Goal: Transaction & Acquisition: Purchase product/service

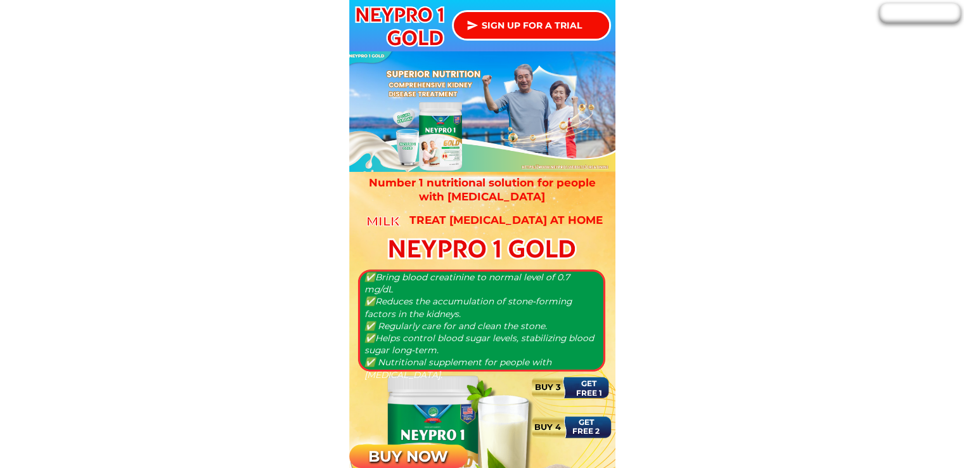
type input "[PERSON_NAME]"
type input "09157123534"
type input "Block 19 Lot 25 phase 2 [GEOGRAPHIC_DATA][PERSON_NAME] Tanza Cavite [PERSON_NAM…"
type input "[PERSON_NAME]"
type input "09157123534"
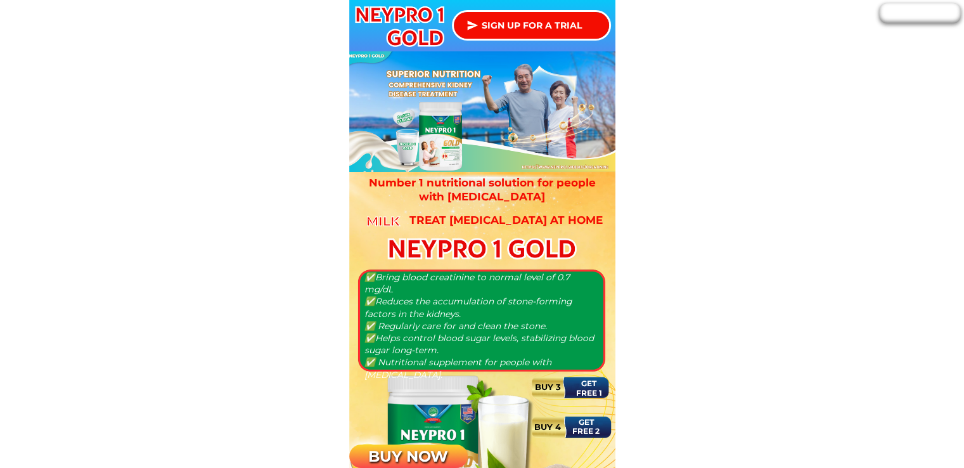
type input "Block 19 Lot 25 phase 2 [GEOGRAPHIC_DATA][PERSON_NAME] Tanza Cavite [PERSON_NAM…"
type input "[PERSON_NAME]"
type input "09157123534"
type input "Block 19 Lot 25 phase 2 [GEOGRAPHIC_DATA][PERSON_NAME] Tanza Cavite [PERSON_NAM…"
type input "[PERSON_NAME]"
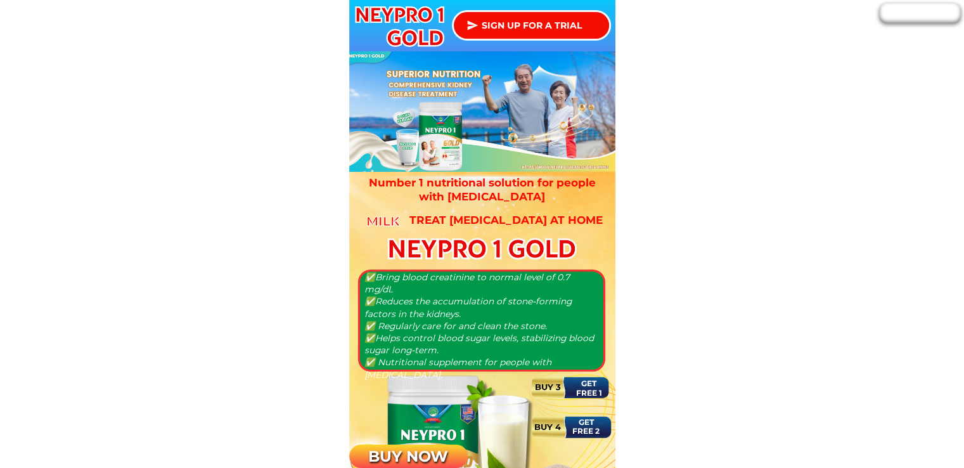
type input "09157123534"
type input "Block 19 Lot 25 phase 2 [GEOGRAPHIC_DATA][PERSON_NAME] Tanza Cavite [PERSON_NAM…"
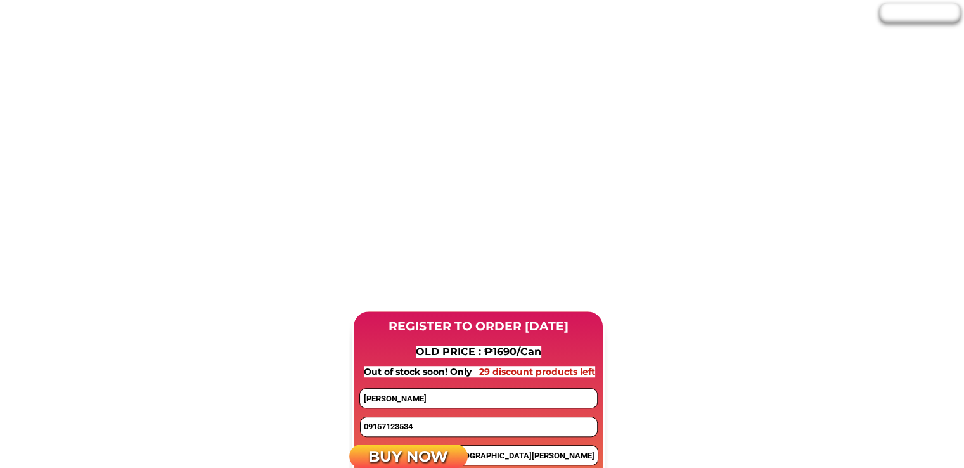
scroll to position [824, 0]
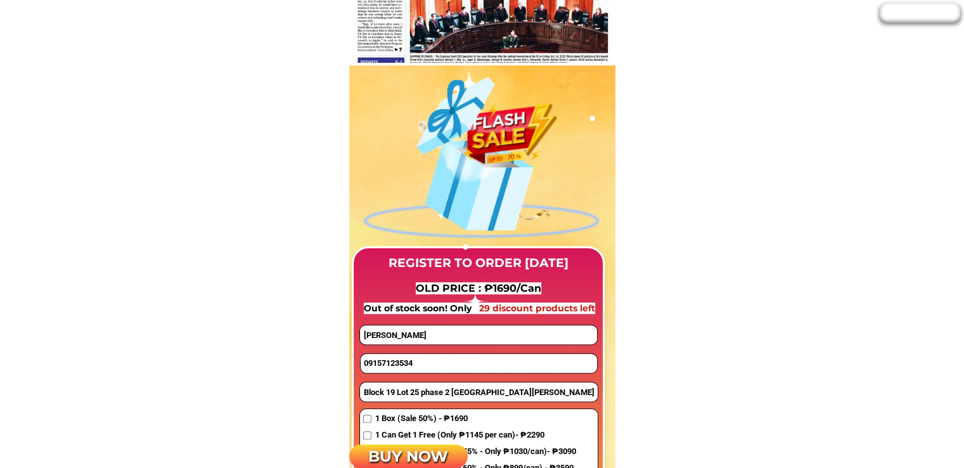
click at [408, 360] on input "09157123534" at bounding box center [479, 363] width 236 height 19
paste input "816267868"
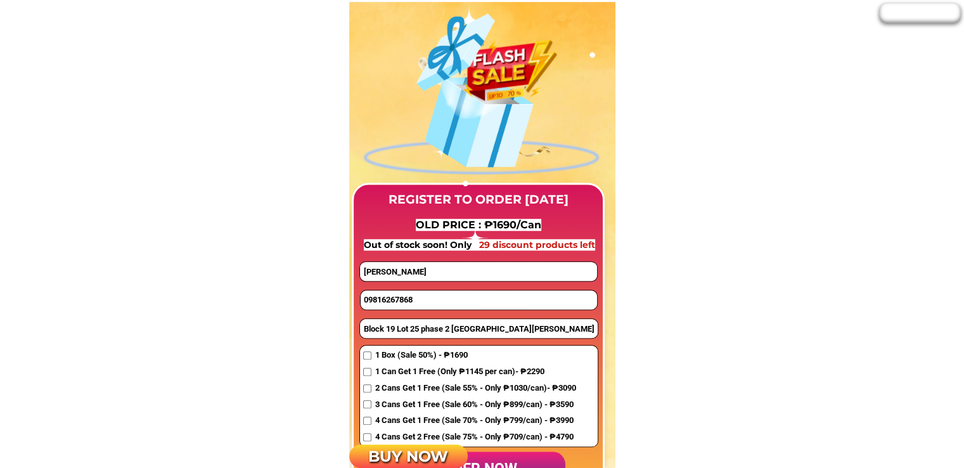
type input "09816267868"
click at [406, 358] on span "1 Box (Sale 50%) - ₱1690" at bounding box center [475, 355] width 201 height 13
checkbox input "true"
drag, startPoint x: 435, startPoint y: 273, endPoint x: 259, endPoint y: 271, distance: 176.2
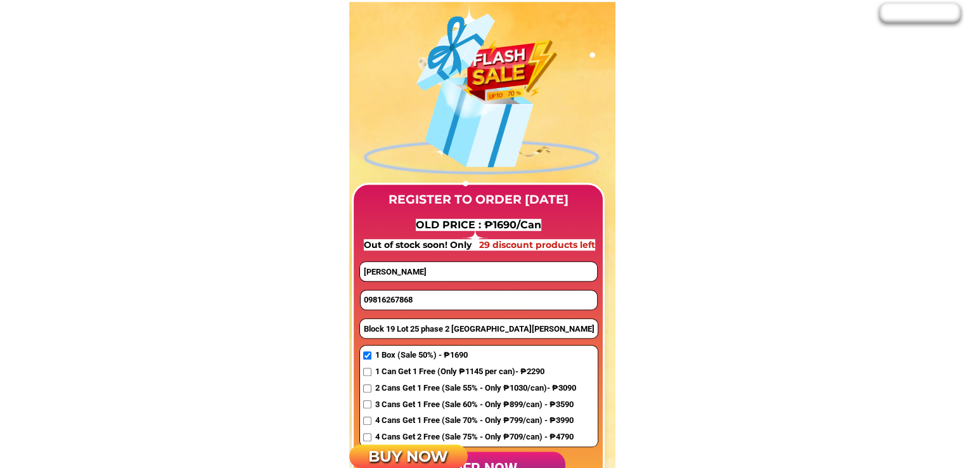
paste input "[PERSON_NAME]"
type input "[PERSON_NAME]"
click at [396, 330] on input "Block 19 Lot 25 phase 2 [GEOGRAPHIC_DATA][PERSON_NAME] Tanza Cavite [PERSON_NAM…" at bounding box center [479, 328] width 238 height 19
paste input "238 purok 2 brgy [GEOGRAPHIC_DATA] sto [PERSON_NAME]"
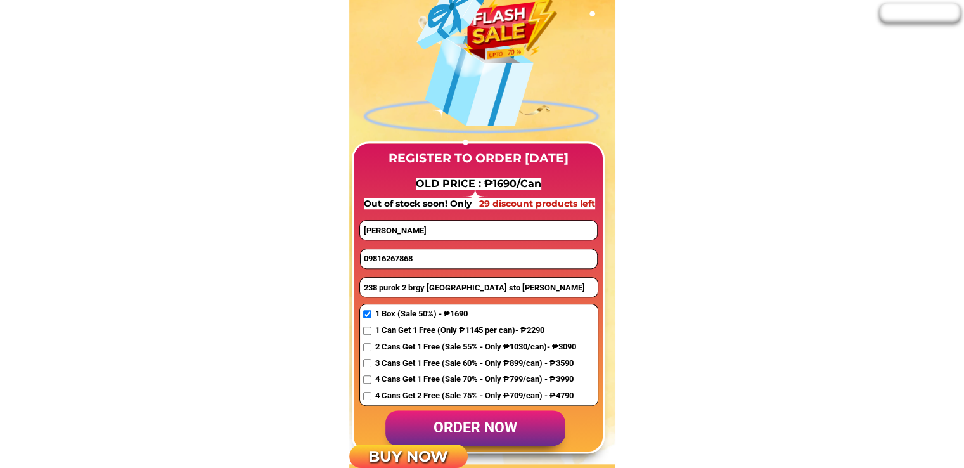
scroll to position [951, 0]
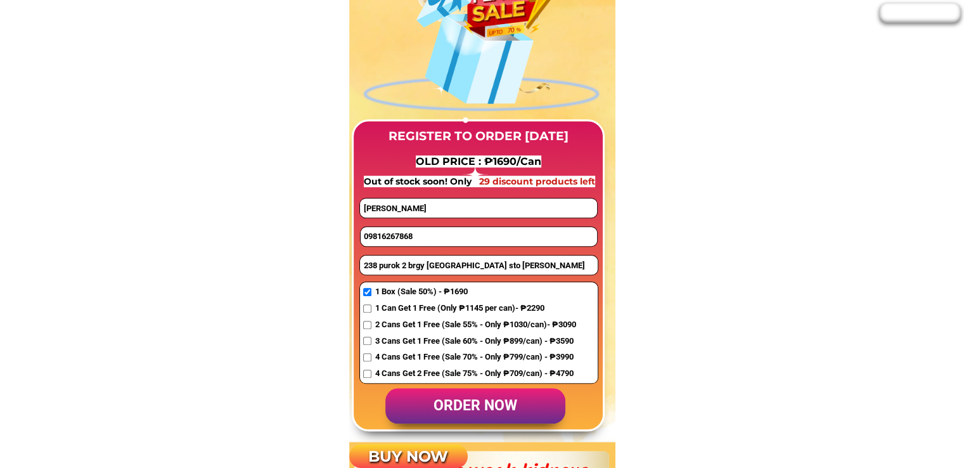
type input "238 purok 2 brgy [GEOGRAPHIC_DATA] sto [PERSON_NAME]"
click at [502, 409] on p "order now" at bounding box center [475, 406] width 180 height 36
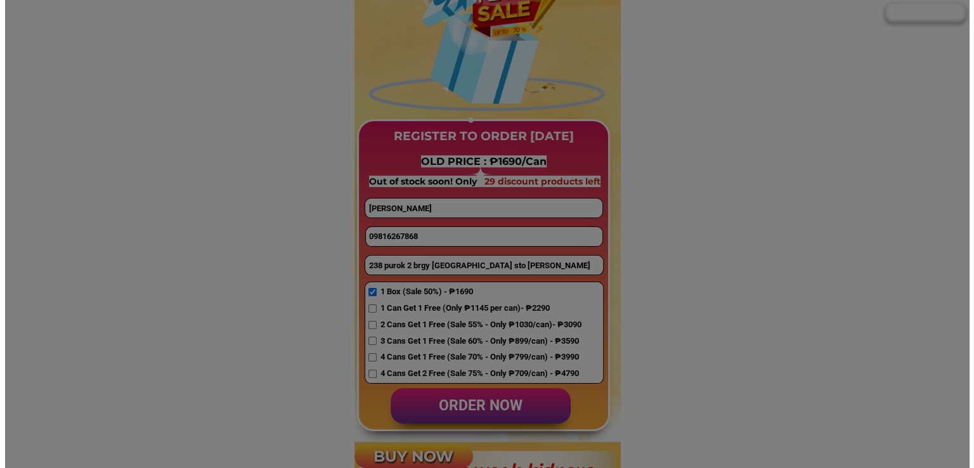
scroll to position [0, 0]
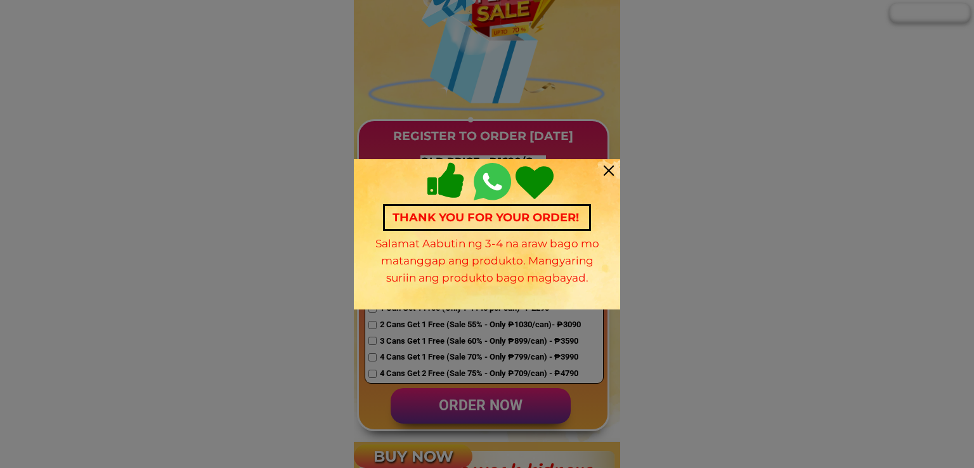
click at [606, 171] on div at bounding box center [609, 170] width 10 height 10
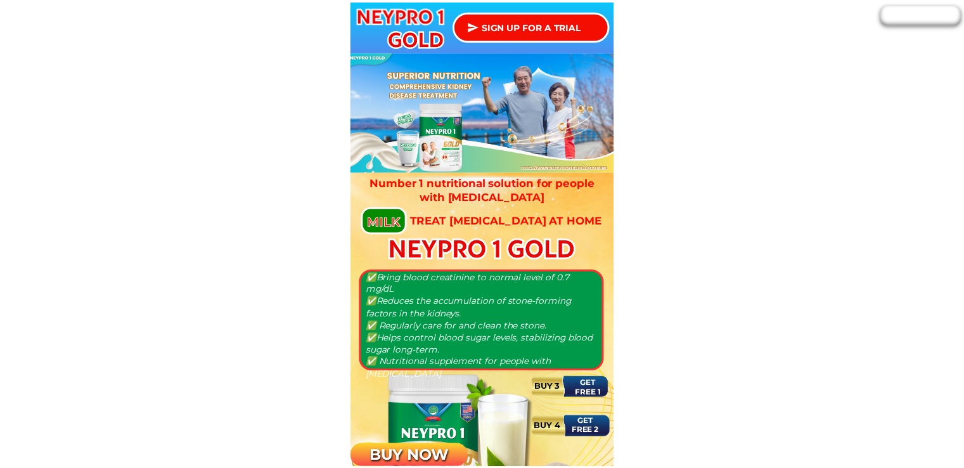
scroll to position [951, 0]
